Goal: Information Seeking & Learning: Find specific fact

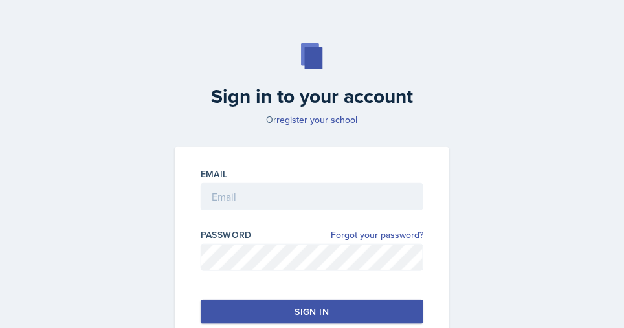
scroll to position [34, 0]
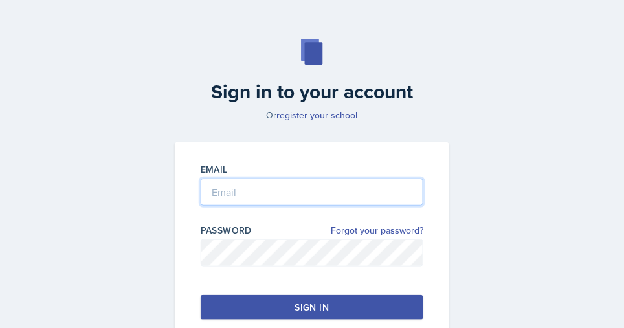
click at [256, 193] on input "email" at bounding box center [312, 192] width 223 height 27
click at [262, 193] on input "email" at bounding box center [312, 192] width 223 height 27
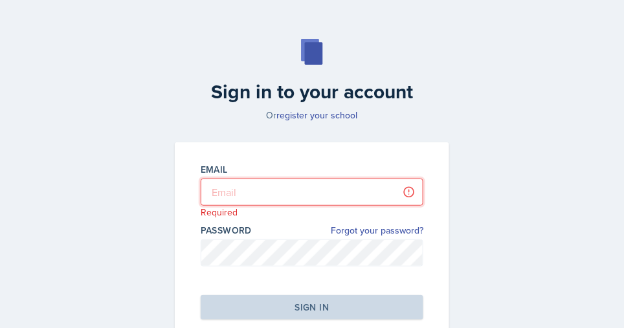
type input "[PERSON_NAME][EMAIL_ADDRESS][DOMAIN_NAME]"
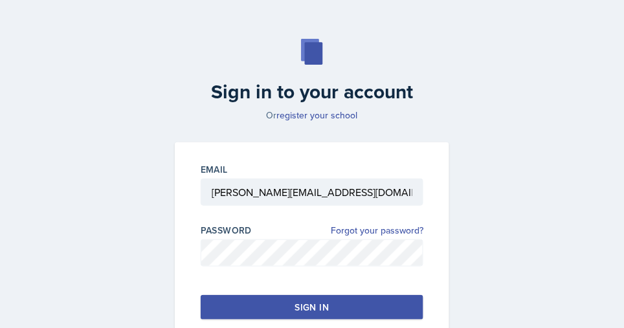
click at [308, 308] on div "Sign in" at bounding box center [312, 307] width 34 height 13
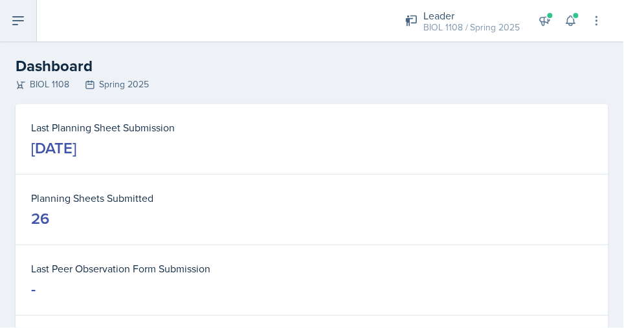
click at [28, 17] on button at bounding box center [18, 20] width 37 height 41
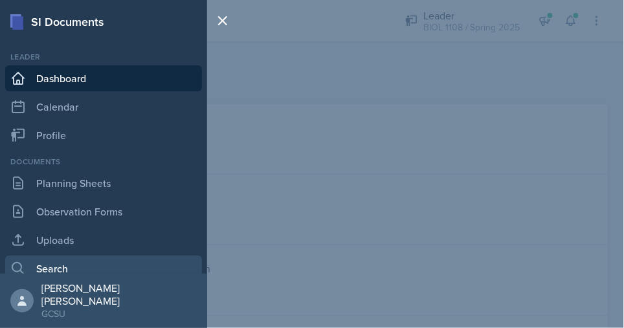
click at [83, 269] on link "Search" at bounding box center [103, 269] width 197 height 26
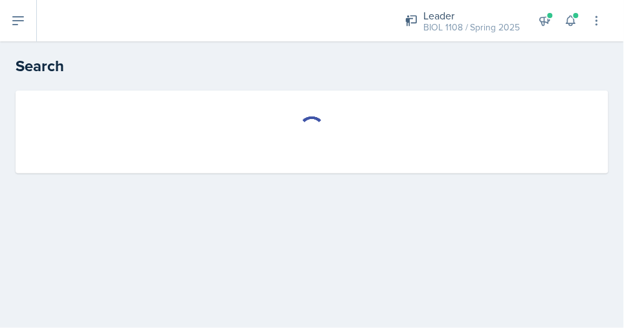
select select "all"
select select "1"
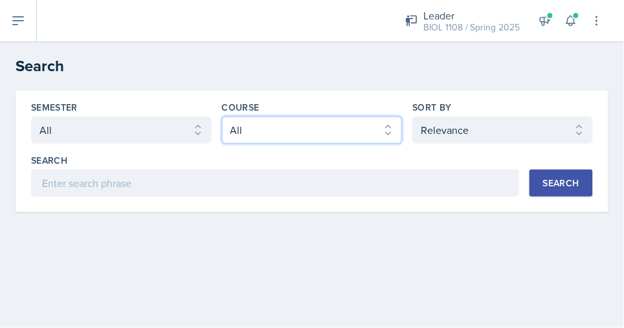
click at [249, 127] on select "Select course All ACCT 3101 ACCT 3102 ASTR 1000 BIOL 1100 BIOL 1107 BIOL 1108 B…" at bounding box center [312, 130] width 181 height 27
select select "f563b5ee-2306-4600-b49e-4e785f6b30e5"
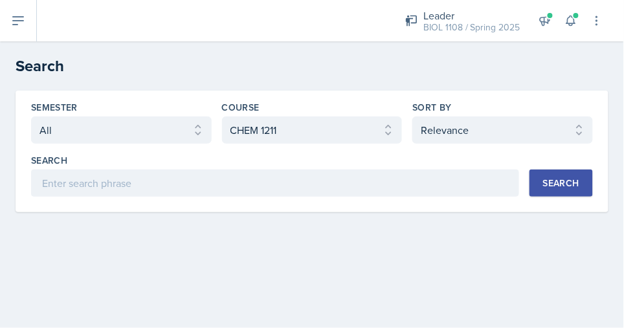
click at [564, 188] on div "Search" at bounding box center [561, 183] width 36 height 10
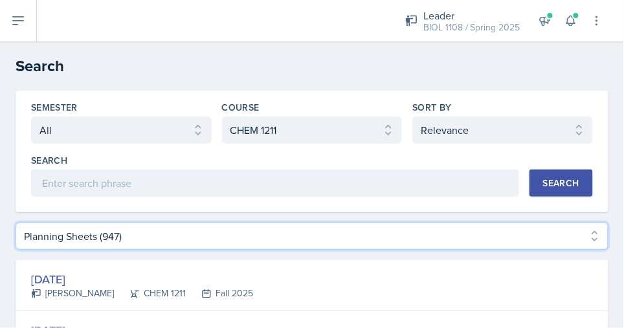
click at [600, 239] on select "Planning Sheets (947) Uploads (358)" at bounding box center [312, 236] width 593 height 27
select select "Uploads (358)"
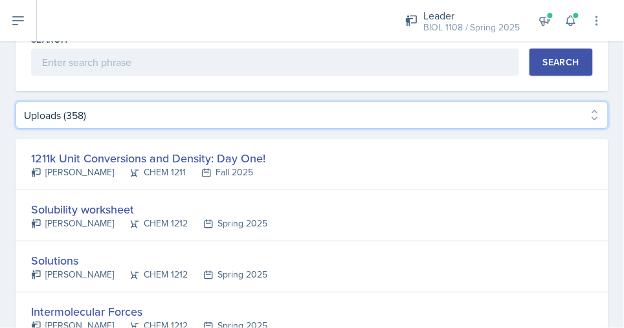
scroll to position [122, 0]
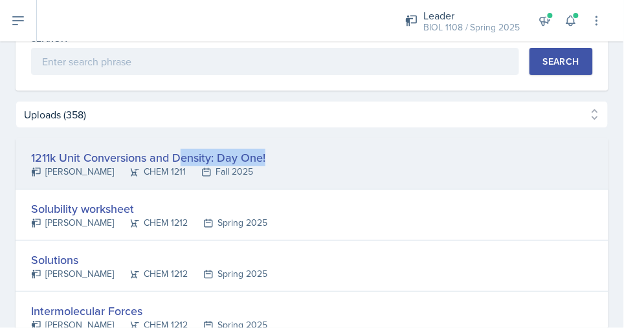
drag, startPoint x: 185, startPoint y: 163, endPoint x: 279, endPoint y: 157, distance: 94.7
click at [279, 157] on div "1211k Unit Conversions and Density: Day One! [PERSON_NAME] CHEM 1211 Fall 2025" at bounding box center [312, 164] width 593 height 51
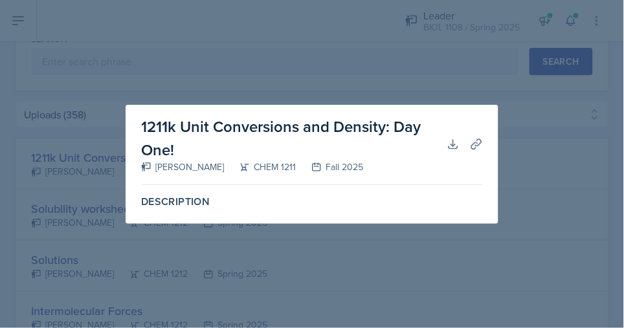
drag, startPoint x: 279, startPoint y: 157, endPoint x: 382, endPoint y: 131, distance: 106.7
click at [390, 133] on h2 "1211k Unit Conversions and Density: Day One!" at bounding box center [294, 138] width 306 height 47
click at [453, 141] on icon at bounding box center [453, 144] width 8 height 8
click at [416, 71] on div at bounding box center [312, 164] width 624 height 328
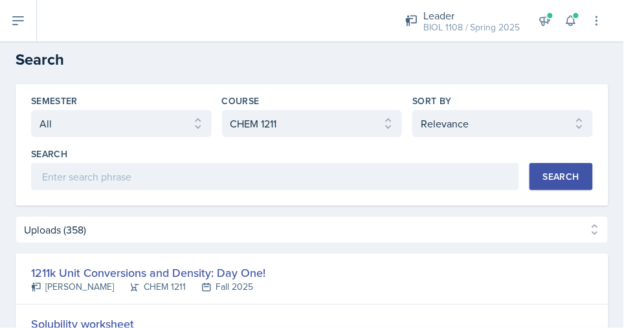
scroll to position [0, 0]
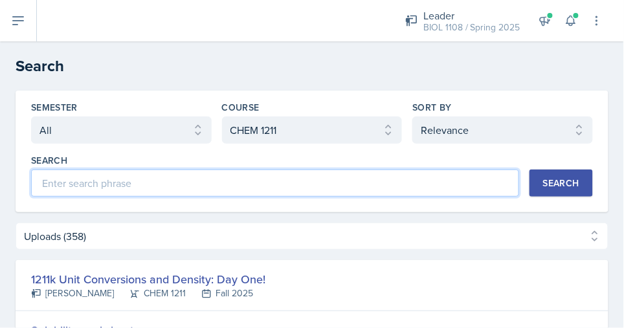
click at [137, 185] on input at bounding box center [275, 183] width 488 height 27
type input "balancing"
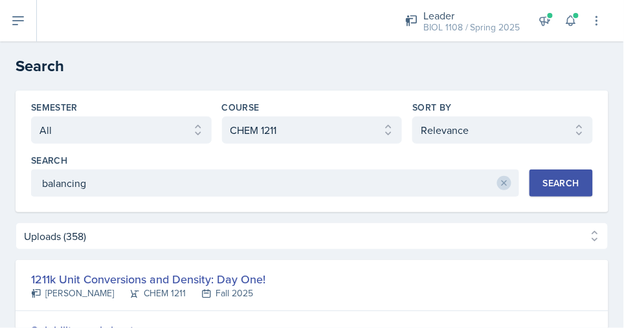
click at [562, 185] on div "Search" at bounding box center [561, 183] width 36 height 10
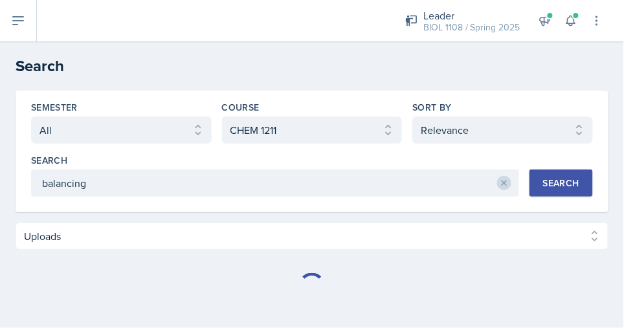
select select "Uploads (8)"
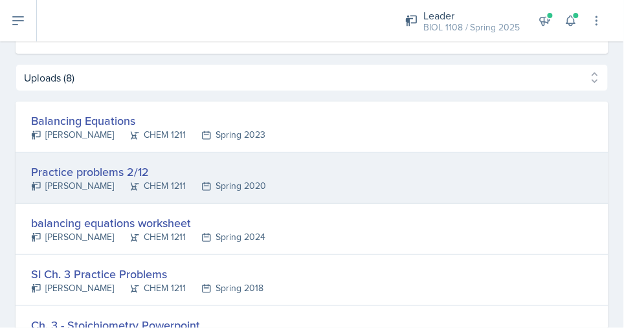
scroll to position [161, 0]
